Goal: Navigation & Orientation: Find specific page/section

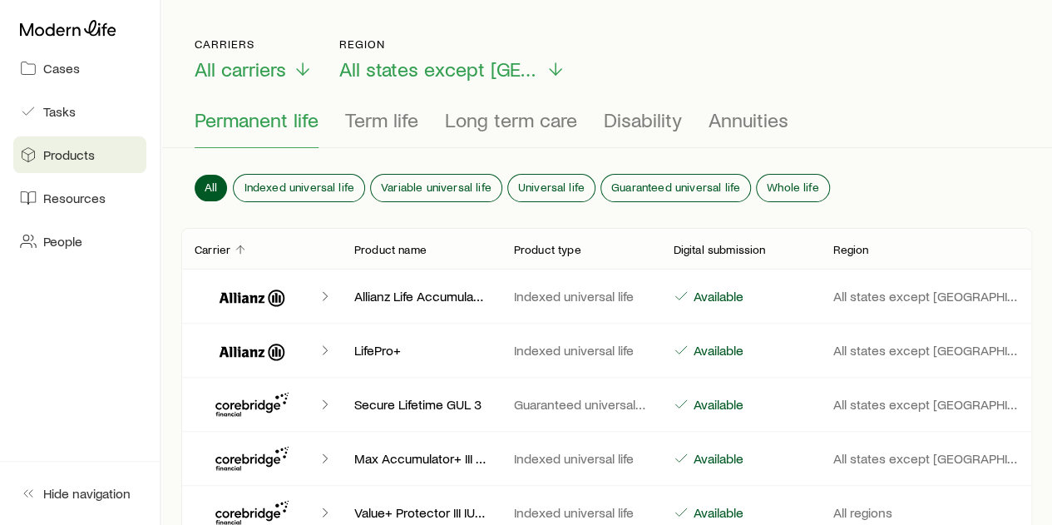
scroll to position [83, 0]
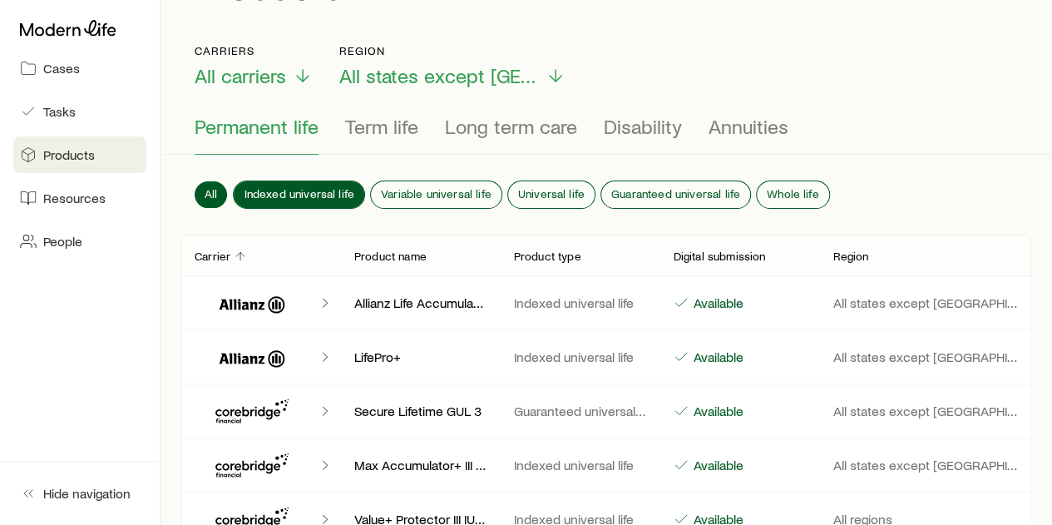
click at [335, 187] on span "Indexed universal life" at bounding box center [299, 193] width 111 height 13
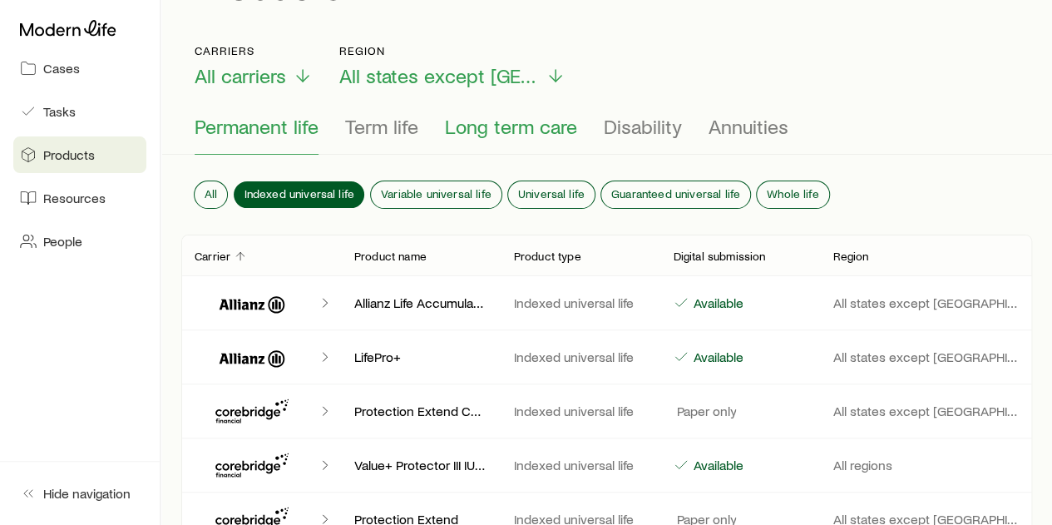
click at [512, 123] on span "Long term care" at bounding box center [511, 126] width 132 height 23
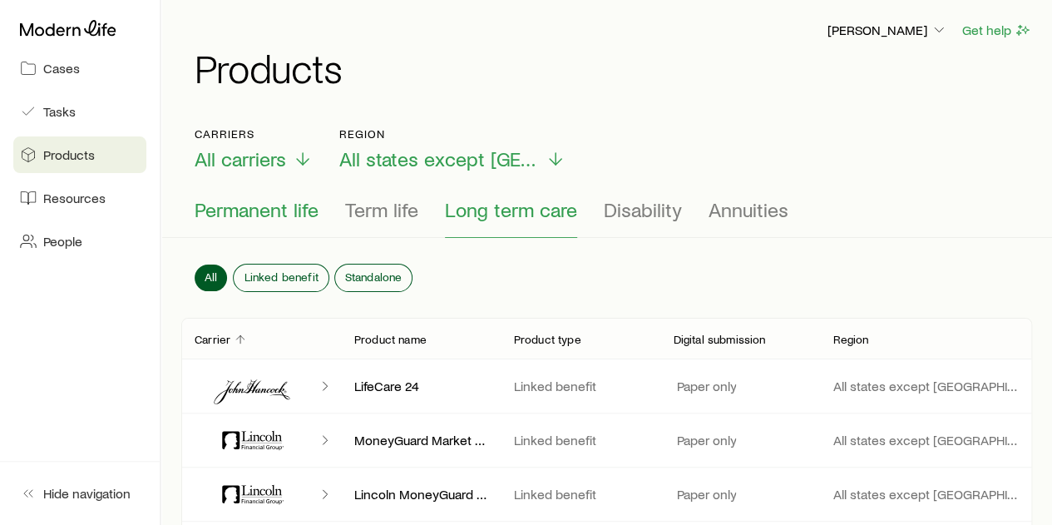
click at [243, 210] on span "Permanent life" at bounding box center [257, 209] width 124 height 23
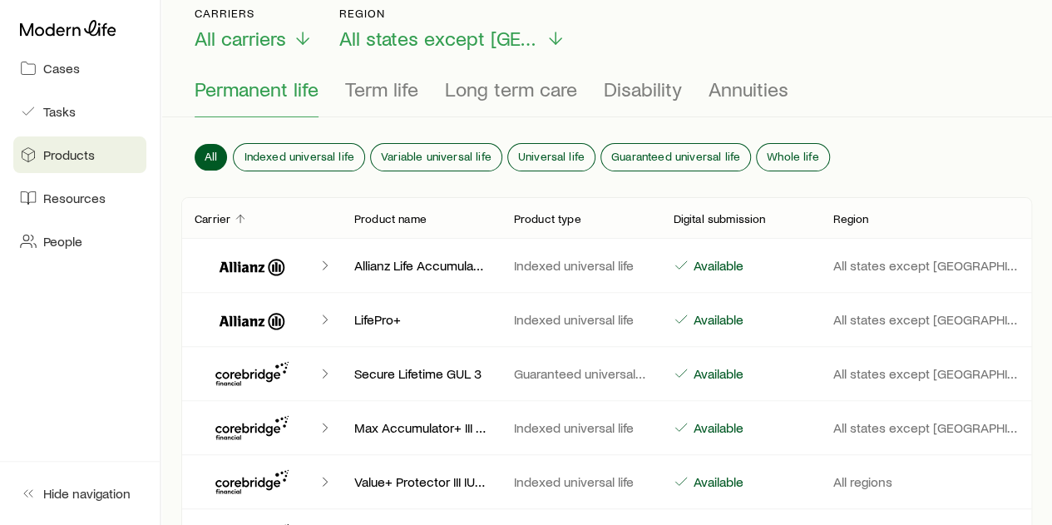
scroll to position [83, 0]
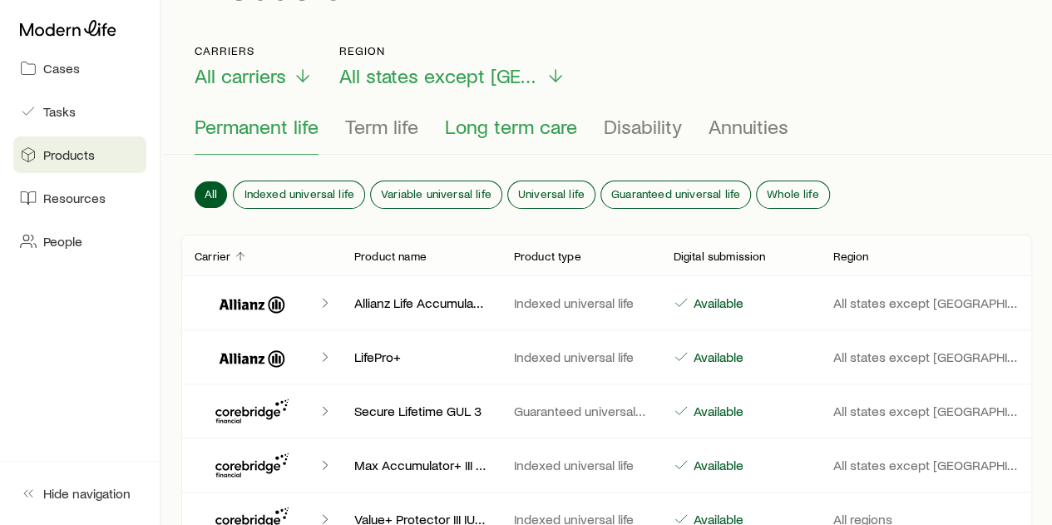
click at [513, 127] on span "Long term care" at bounding box center [511, 126] width 132 height 23
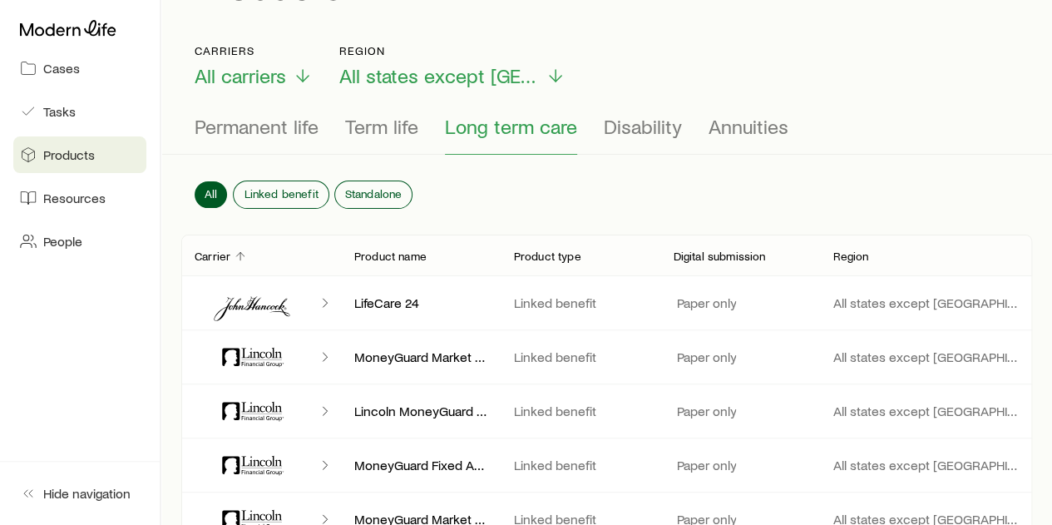
drag, startPoint x: 978, startPoint y: 9, endPoint x: 876, endPoint y: -29, distance: 108.4
click at [876, 0] on html "Cases Tasks Products Resources People Hide navigation Trey Wall Get help Produc…" at bounding box center [526, 535] width 1052 height 1236
click at [288, 128] on span "Permanent life" at bounding box center [257, 126] width 124 height 23
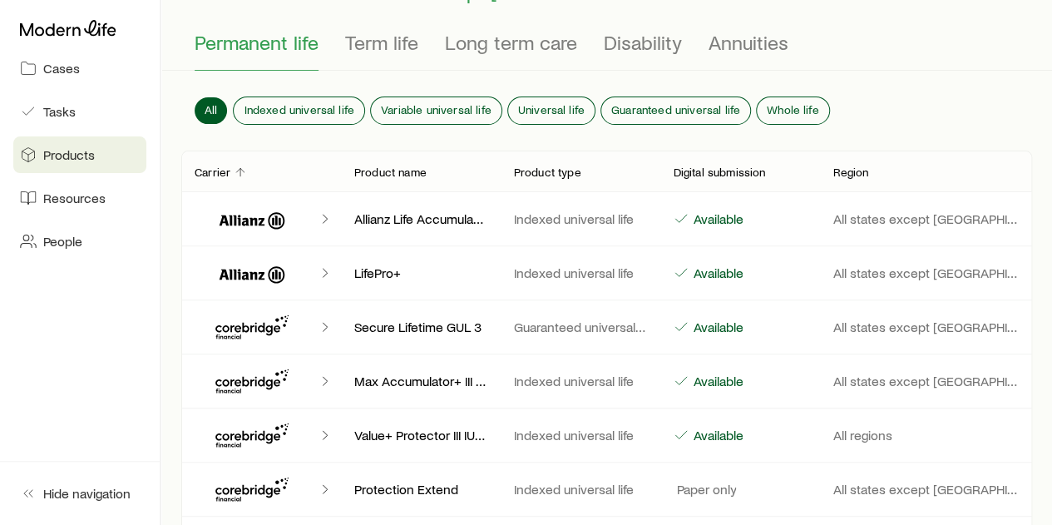
scroll to position [166, 0]
click at [67, 76] on link "Cases" at bounding box center [79, 68] width 133 height 37
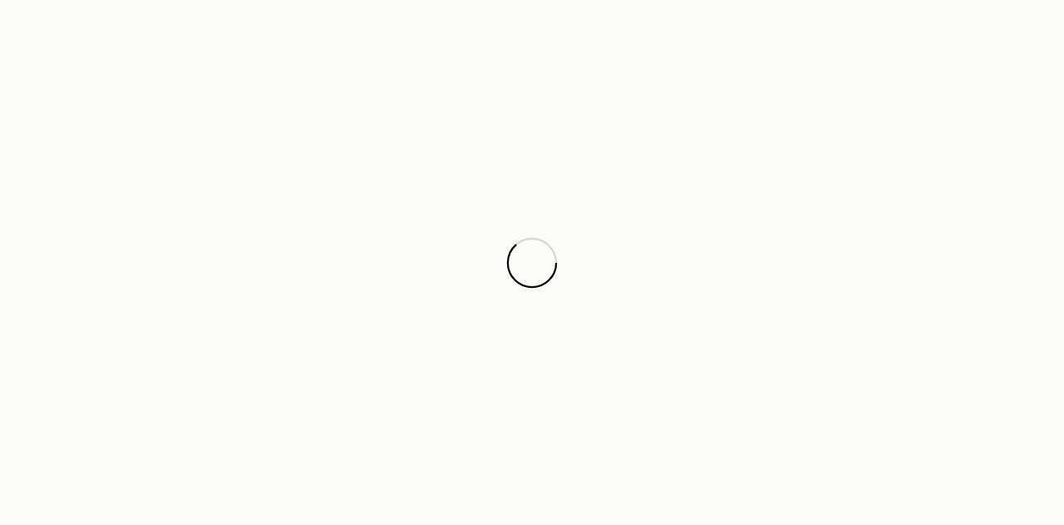
click at [1004, 455] on div at bounding box center [532, 262] width 1064 height 525
